Goal: Navigation & Orientation: Understand site structure

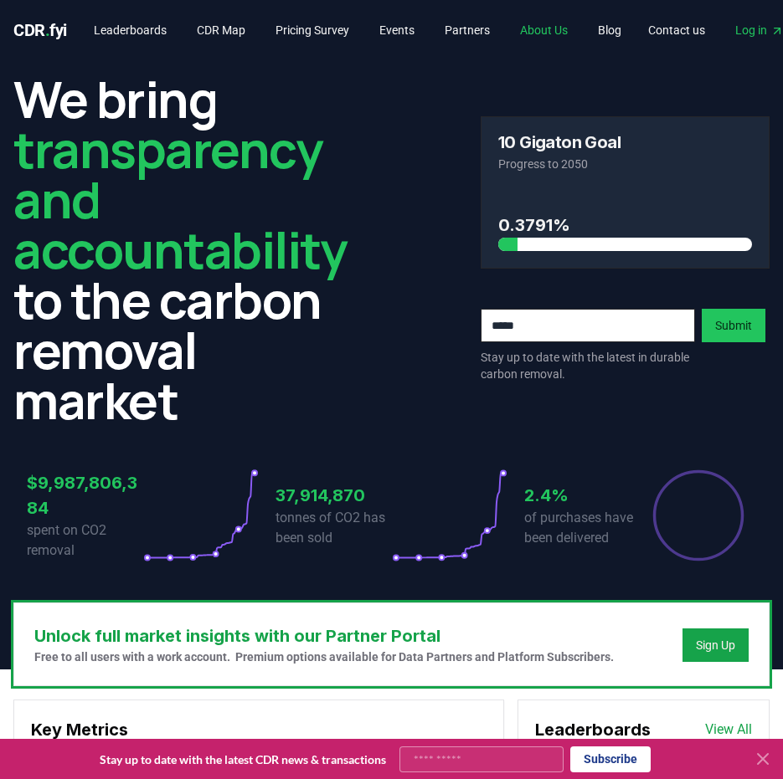
click at [535, 30] on link "About Us" at bounding box center [543, 30] width 75 height 30
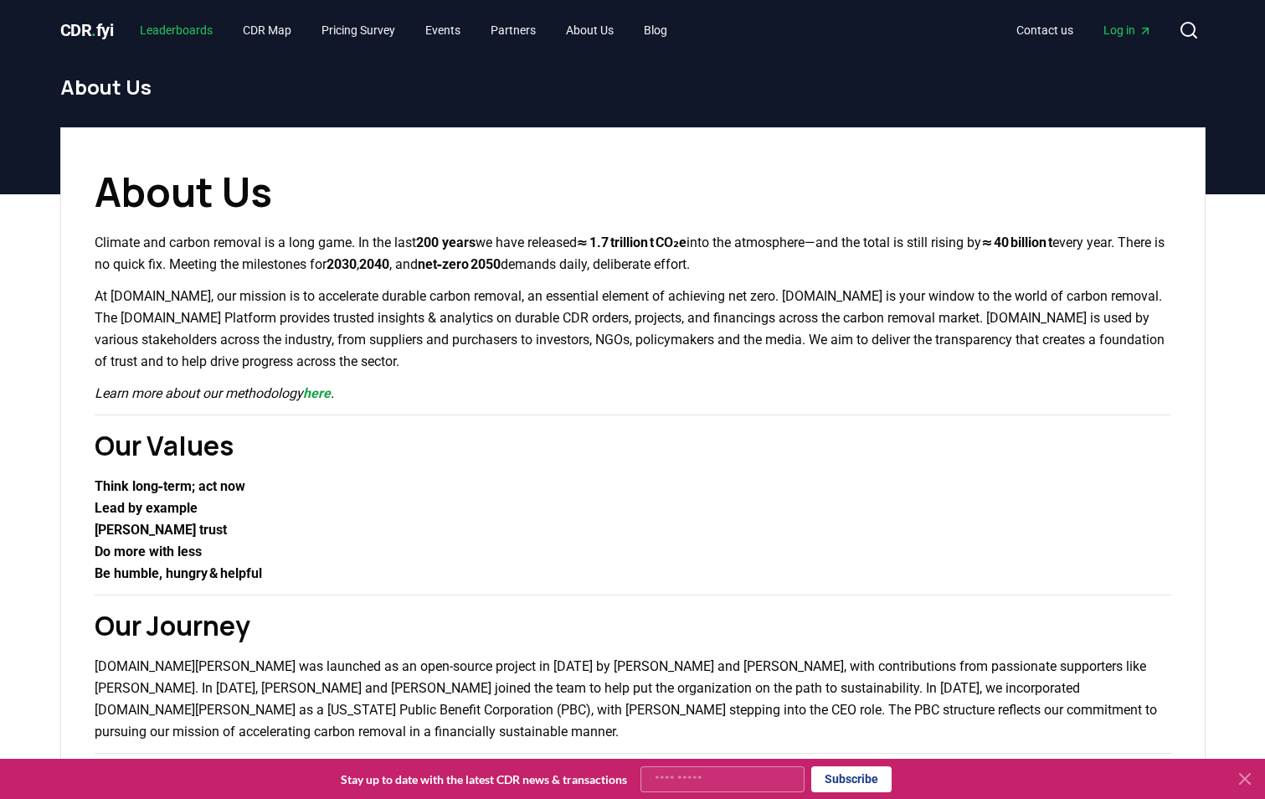
click at [146, 28] on link "Leaderboards" at bounding box center [176, 30] width 100 height 30
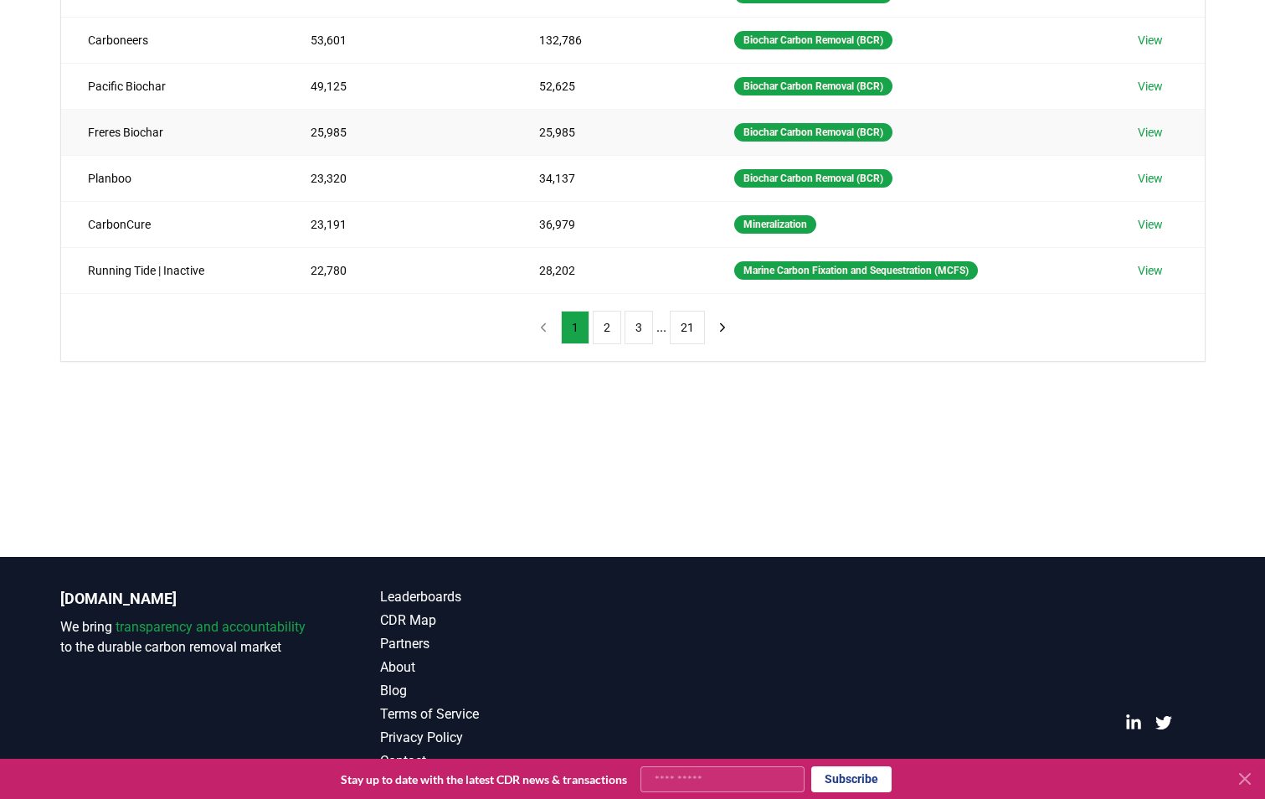
scroll to position [439, 0]
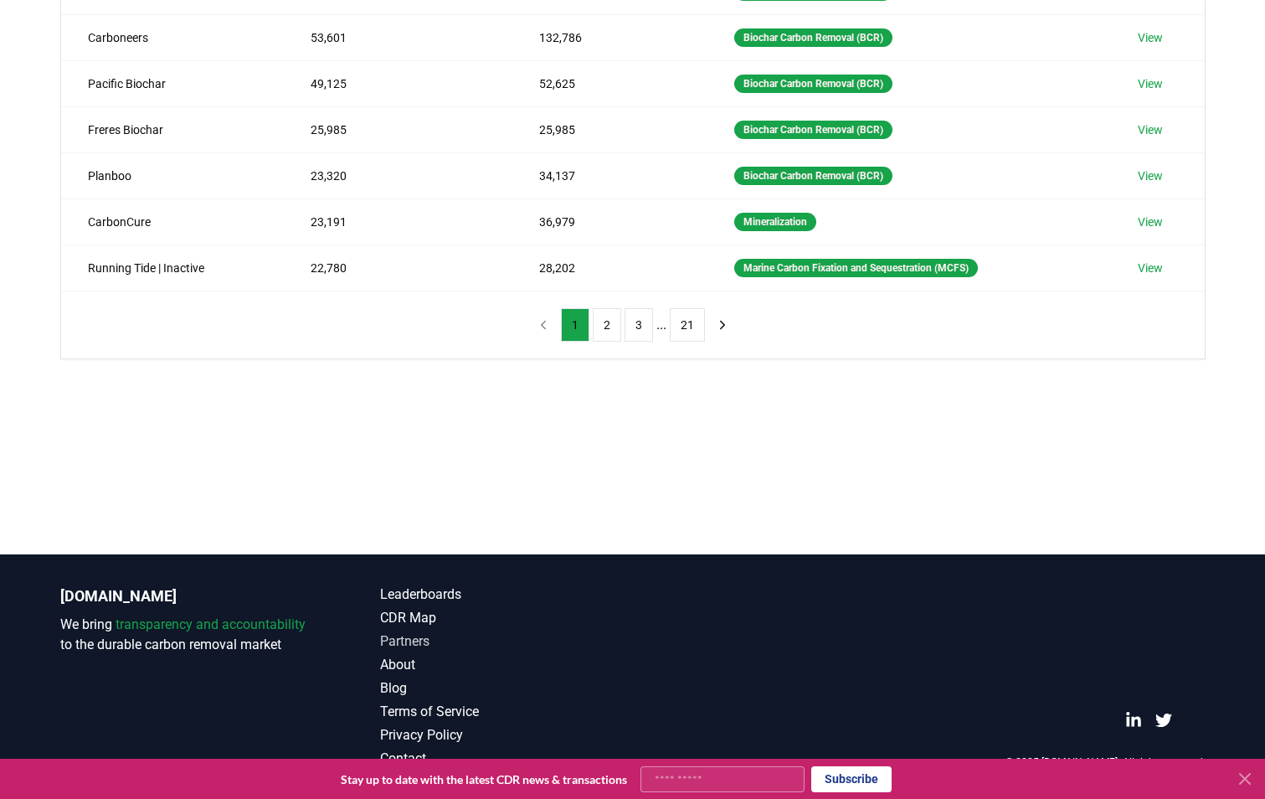
click at [416, 639] on link "Partners" at bounding box center [506, 641] width 253 height 20
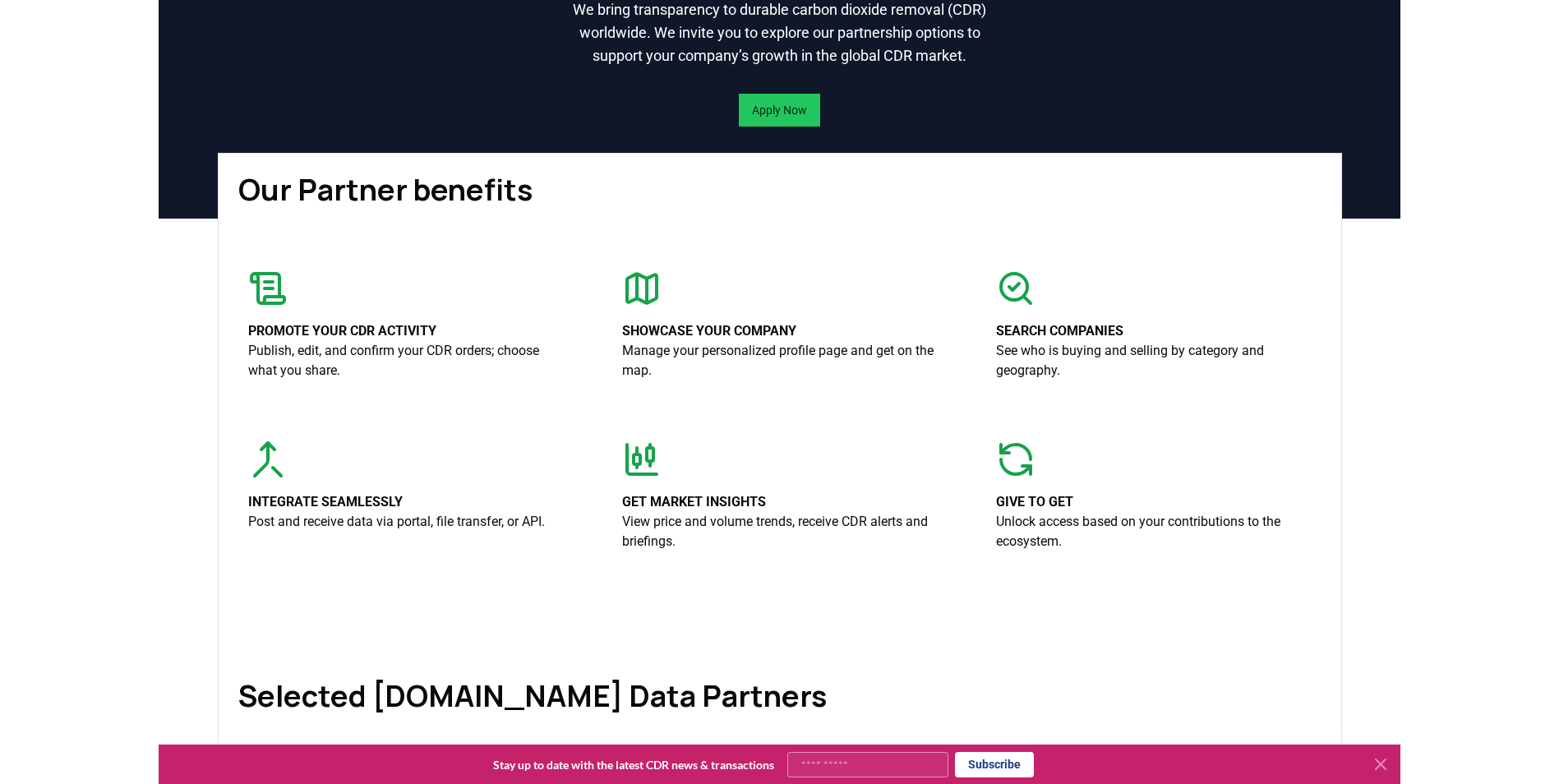
scroll to position [164, 0]
